Goal: Obtain resource: Download file/media

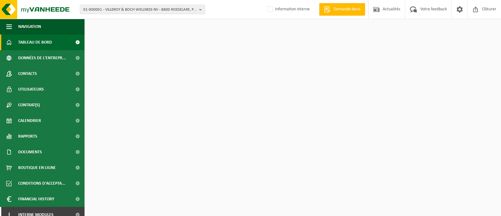
click at [131, 9] on span "01-000001 - VILLEROY & BOCH WELLNESS NV - 8800 ROESELARE, POPULIERSTRAAT 1" at bounding box center [139, 9] width 113 height 9
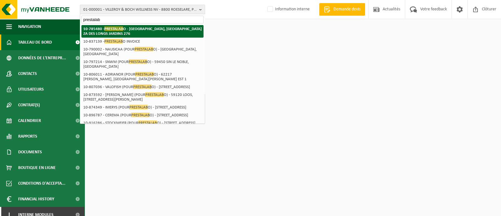
type input "prestalab"
click at [122, 30] on span "PRESTALAB" at bounding box center [113, 28] width 19 height 5
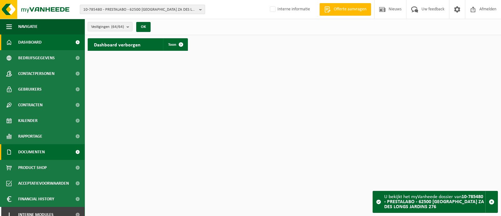
click at [31, 152] on span "Documenten" at bounding box center [31, 152] width 27 height 16
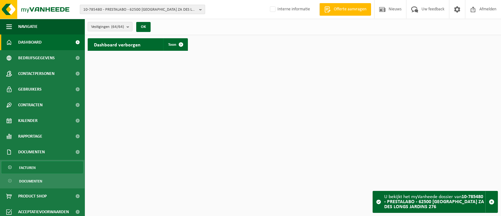
click at [41, 165] on link "Facturen" at bounding box center [42, 167] width 81 height 12
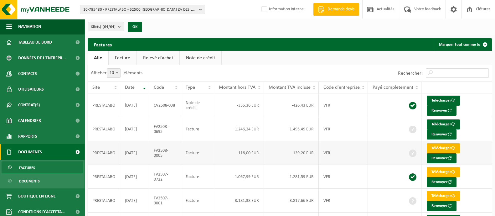
click at [444, 146] on link "Télécharger" at bounding box center [442, 148] width 33 height 10
